Goal: Task Accomplishment & Management: Complete application form

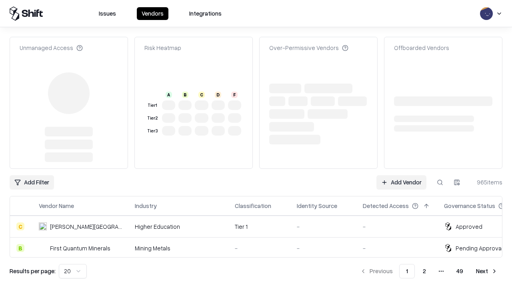
click at [401, 175] on link "Add Vendor" at bounding box center [401, 182] width 50 height 14
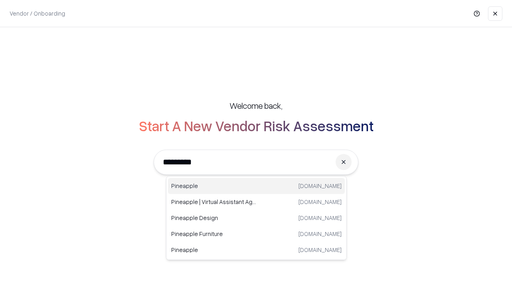
click at [256, 186] on div "Pineapple pineappleenergy.com" at bounding box center [256, 186] width 177 height 16
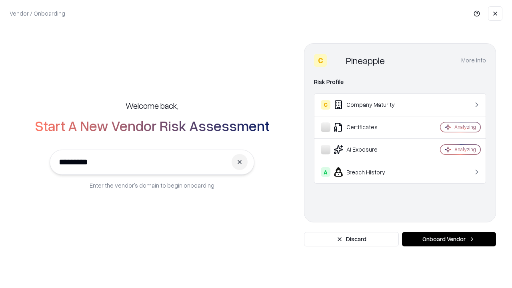
type input "*********"
click at [448, 239] on button "Onboard Vendor" at bounding box center [449, 239] width 94 height 14
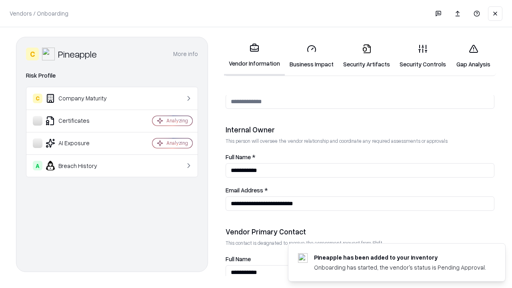
scroll to position [414, 0]
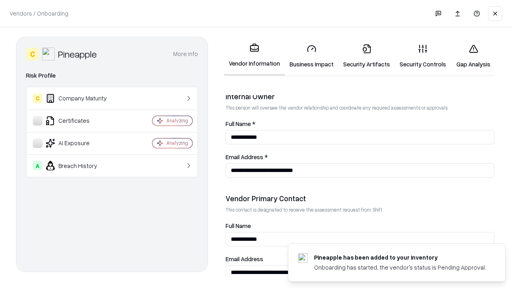
click at [311, 56] on link "Business Impact" at bounding box center [312, 56] width 54 height 37
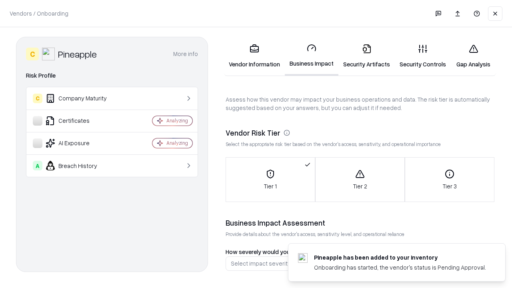
click at [366, 56] on link "Security Artifacts" at bounding box center [366, 56] width 56 height 37
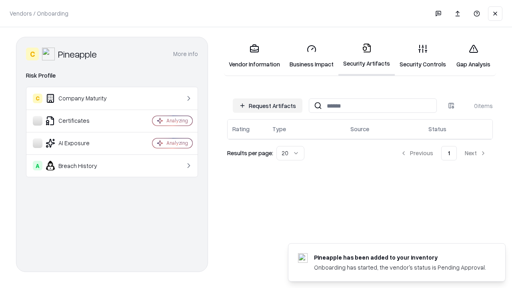
click at [267, 106] on button "Request Artifacts" at bounding box center [268, 105] width 70 height 14
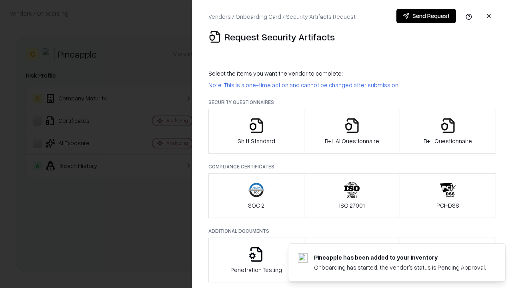
click at [256, 131] on icon "button" at bounding box center [256, 125] width 16 height 16
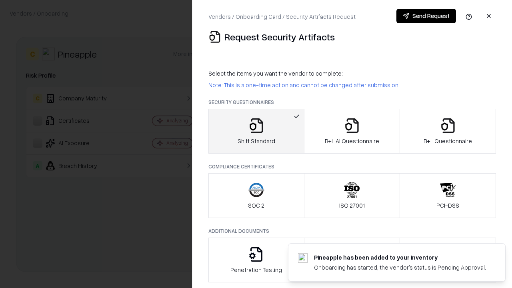
click at [426, 16] on button "Send Request" at bounding box center [426, 16] width 60 height 14
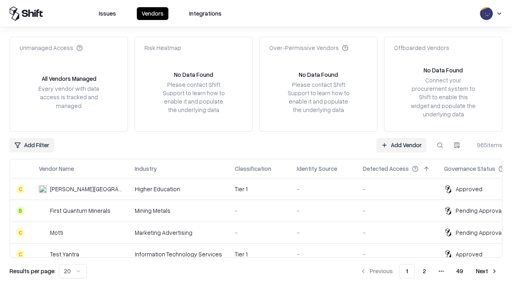
click at [440, 145] on button at bounding box center [439, 145] width 14 height 14
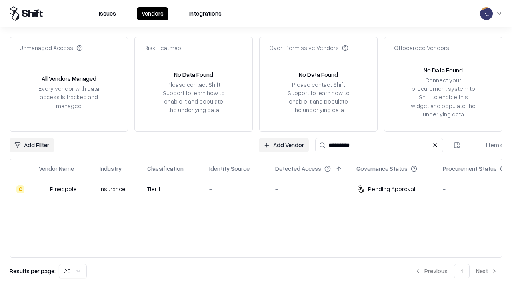
type input "*********"
click at [261, 189] on div "-" at bounding box center [235, 189] width 53 height 8
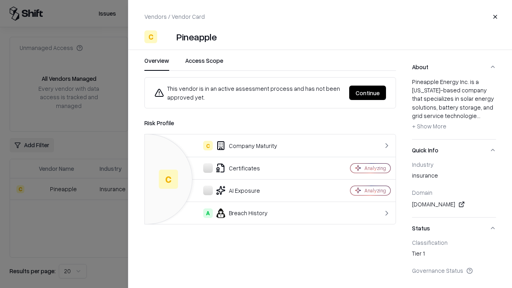
click at [367, 93] on button "Continue" at bounding box center [367, 93] width 37 height 14
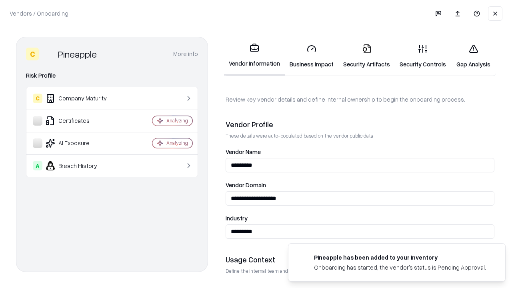
click at [366, 56] on link "Security Artifacts" at bounding box center [366, 56] width 56 height 37
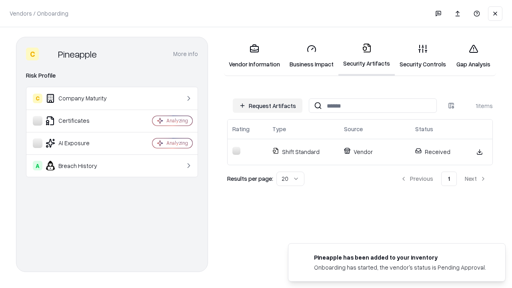
click at [422, 56] on link "Security Controls" at bounding box center [422, 56] width 56 height 37
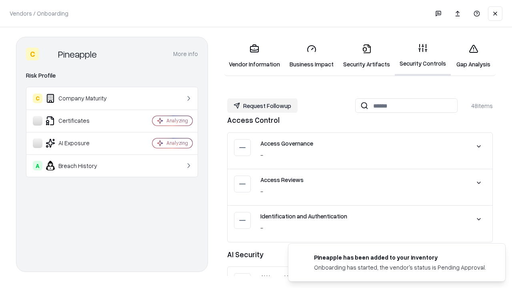
click at [262, 106] on button "Request Followup" at bounding box center [262, 105] width 70 height 14
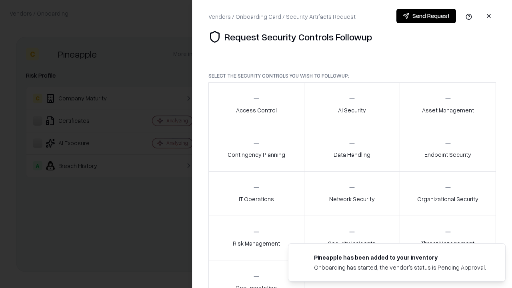
click at [256, 105] on div "Access Control" at bounding box center [256, 105] width 41 height 20
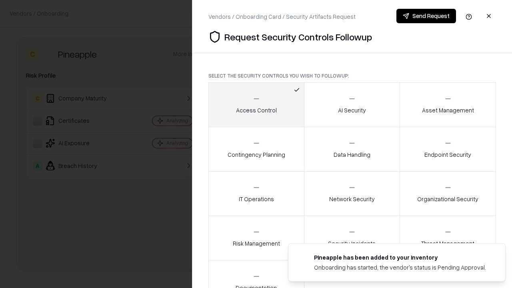
click at [426, 16] on button "Send Request" at bounding box center [426, 16] width 60 height 14
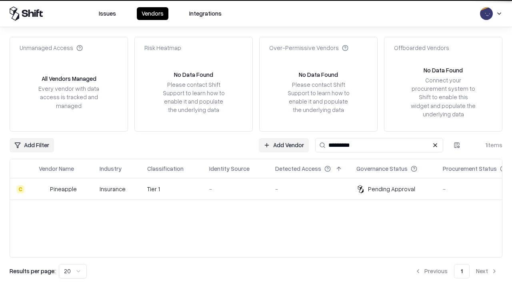
type input "*********"
click at [261, 189] on div "-" at bounding box center [235, 189] width 53 height 8
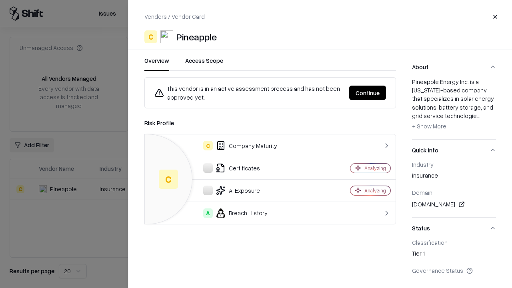
click at [367, 93] on button "Continue" at bounding box center [367, 93] width 37 height 14
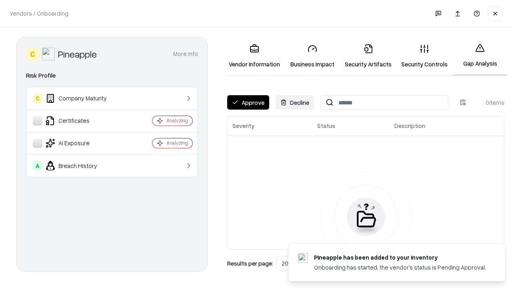
click at [248, 102] on button "Approve" at bounding box center [248, 102] width 42 height 14
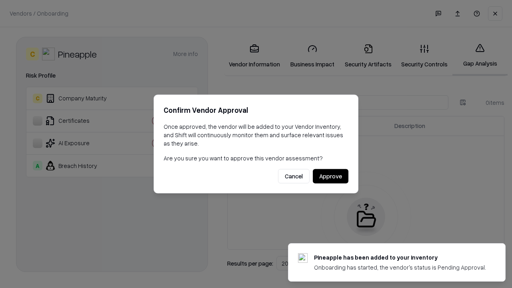
click at [330, 176] on button "Approve" at bounding box center [331, 176] width 36 height 14
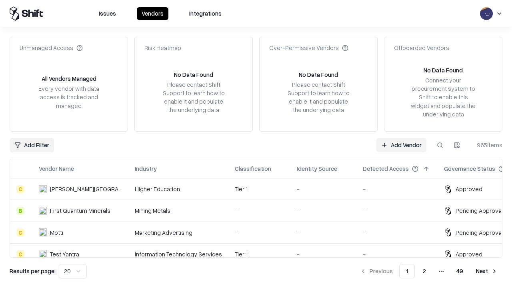
type input "*********"
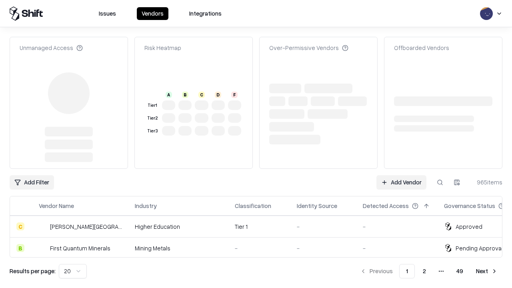
click at [401, 175] on link "Add Vendor" at bounding box center [401, 182] width 50 height 14
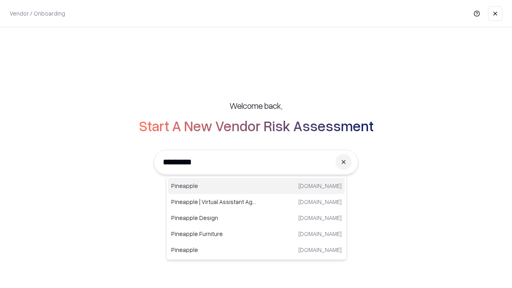
click at [256, 186] on div "Pineapple [DOMAIN_NAME]" at bounding box center [256, 186] width 177 height 16
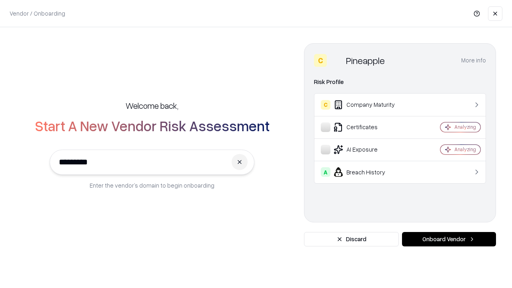
type input "*********"
click at [448, 239] on button "Onboard Vendor" at bounding box center [449, 239] width 94 height 14
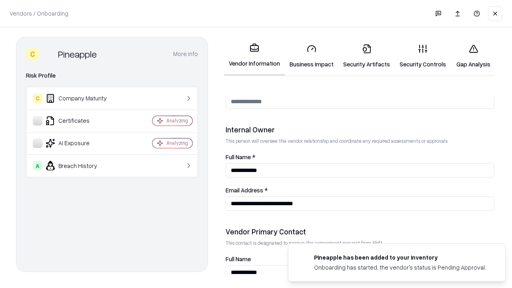
scroll to position [414, 0]
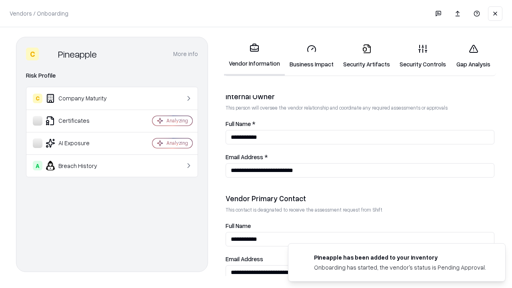
click at [473, 56] on link "Gap Analysis" at bounding box center [472, 56] width 45 height 37
